Goal: Information Seeking & Learning: Learn about a topic

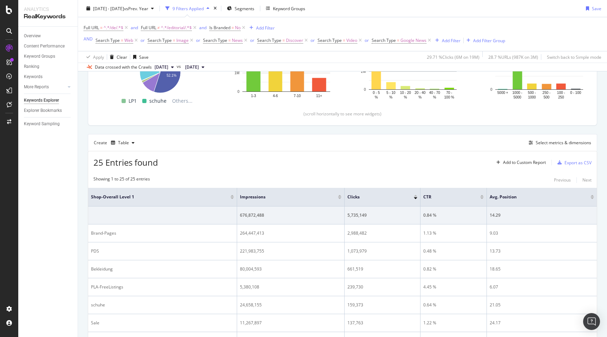
scroll to position [128, 0]
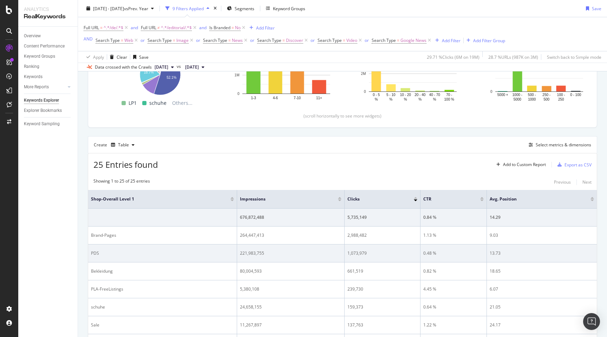
click at [352, 254] on div "1,073,979" at bounding box center [383, 253] width 70 height 6
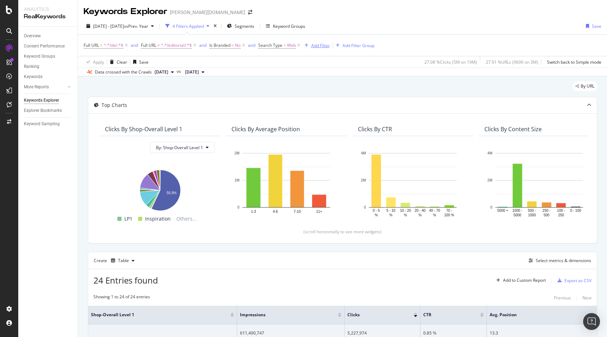
click at [320, 47] on div "Add Filter" at bounding box center [320, 46] width 19 height 6
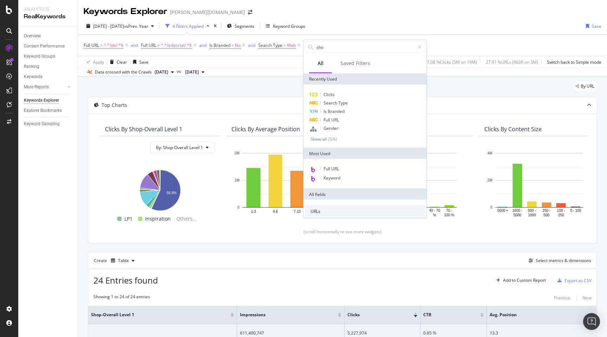
type input "shop"
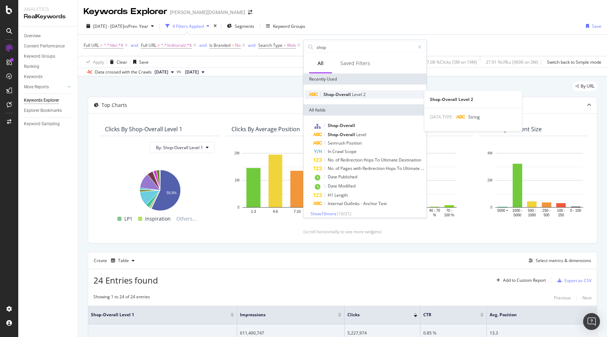
click at [347, 95] on span "Shop-Overall" at bounding box center [338, 94] width 28 height 6
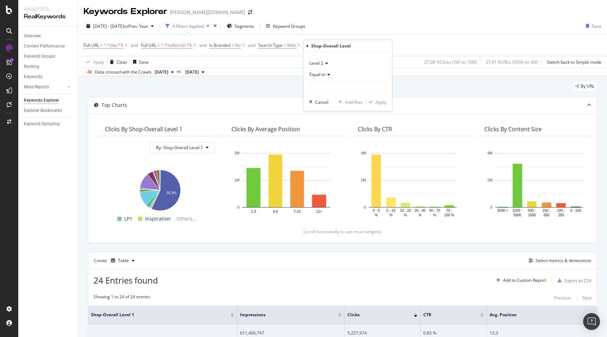
click at [330, 66] on div "Level 2" at bounding box center [347, 63] width 77 height 11
click at [329, 75] on div "Level 1" at bounding box center [348, 77] width 75 height 9
click at [328, 87] on input "text" at bounding box center [348, 87] width 77 height 11
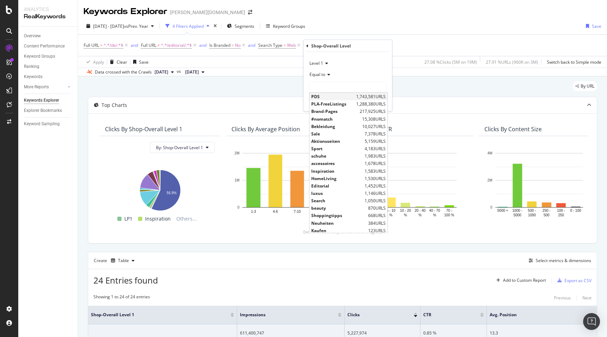
click at [327, 97] on span "PDS" at bounding box center [332, 96] width 43 height 6
type input "PDS"
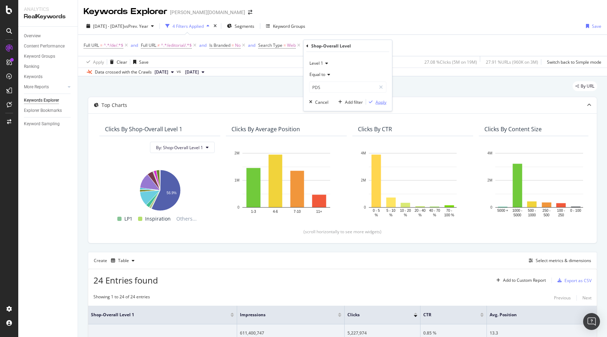
click at [380, 101] on div "Apply" at bounding box center [381, 102] width 11 height 6
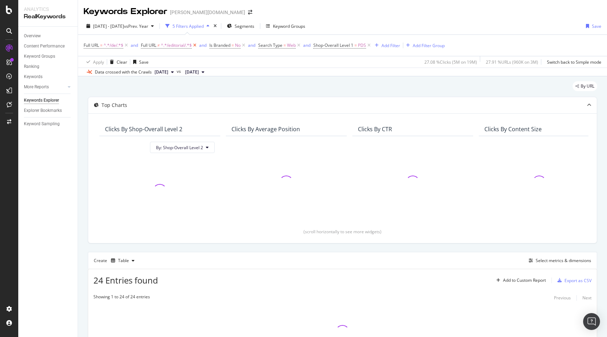
click at [197, 46] on icon at bounding box center [195, 45] width 6 height 7
click at [231, 47] on icon at bounding box center [230, 45] width 6 height 7
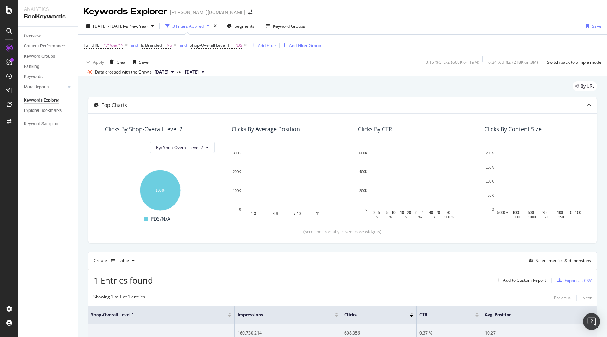
scroll to position [64, 0]
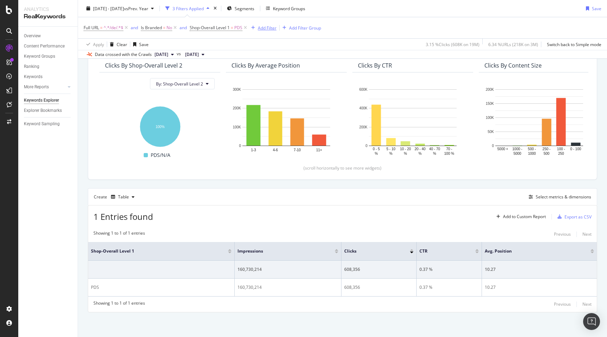
click at [267, 25] on div "Add Filter" at bounding box center [267, 28] width 19 height 6
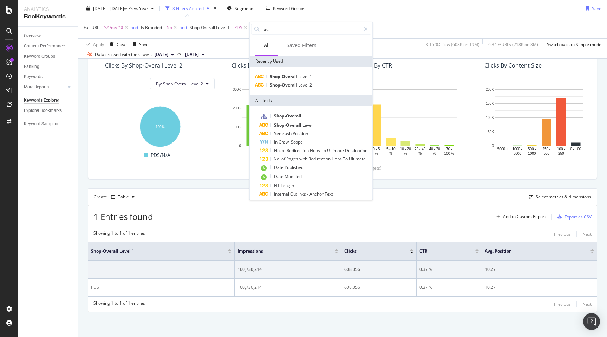
type input "sear"
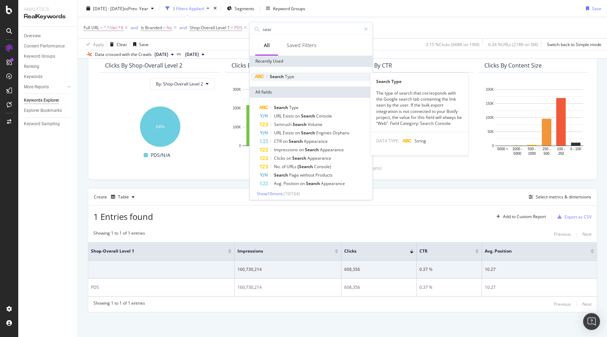
click at [283, 77] on span "Search" at bounding box center [277, 76] width 15 height 6
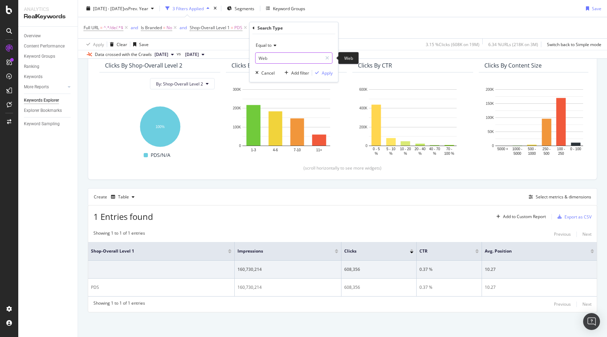
click at [277, 57] on input "Web" at bounding box center [289, 57] width 66 height 11
type input "images"
click at [327, 56] on icon at bounding box center [327, 58] width 4 height 5
click at [298, 57] on input "text" at bounding box center [294, 57] width 77 height 11
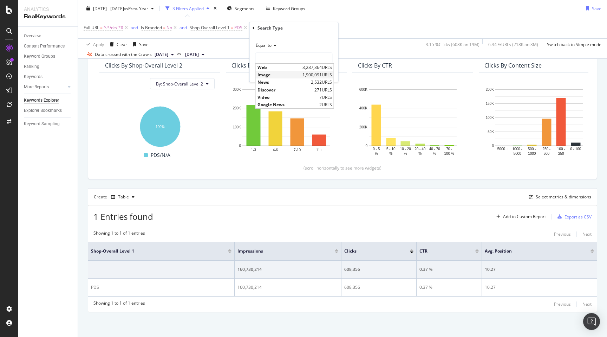
click at [289, 73] on span "Image" at bounding box center [279, 75] width 43 height 6
type input "Image"
click at [316, 72] on icon "button" at bounding box center [317, 73] width 4 height 4
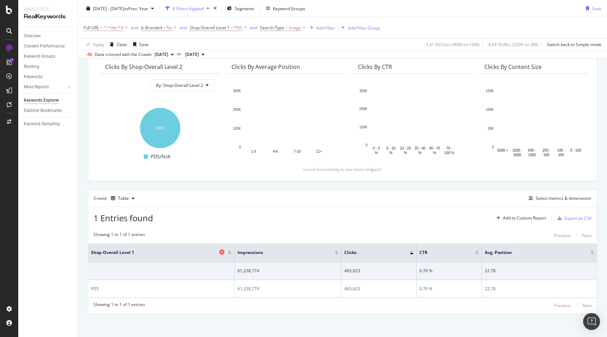
scroll to position [64, 0]
